Goal: Task Accomplishment & Management: Use online tool/utility

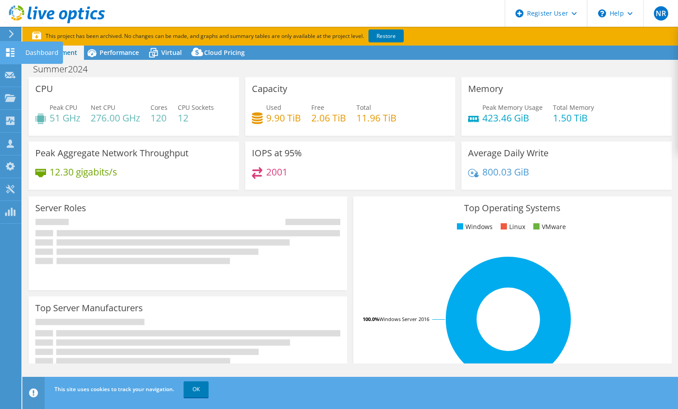
click at [14, 56] on use at bounding box center [10, 52] width 8 height 8
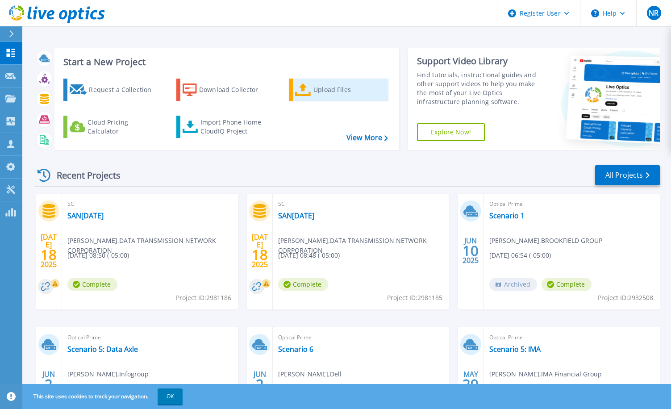
click at [335, 92] on div "Upload Files" at bounding box center [348, 90] width 71 height 18
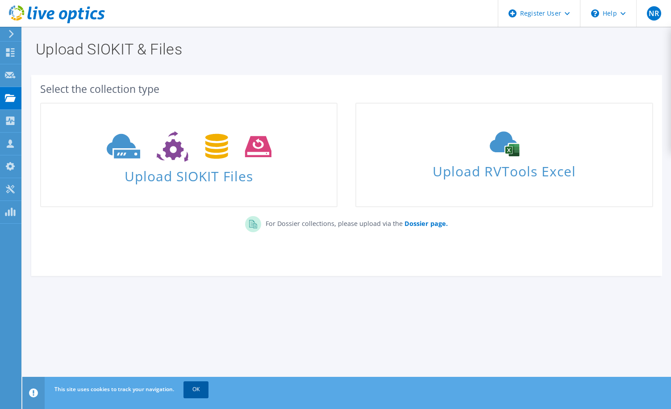
click at [197, 384] on link "OK" at bounding box center [196, 389] width 25 height 16
